Goal: Navigation & Orientation: Find specific page/section

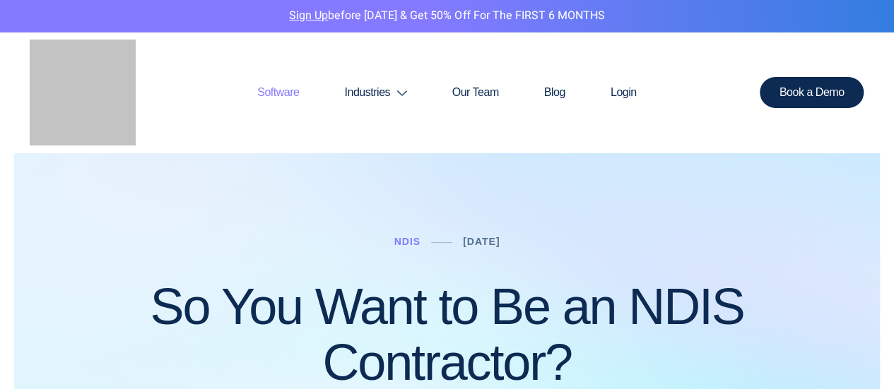
click at [299, 88] on link "Software" at bounding box center [278, 93] width 87 height 68
